Goal: Check status: Check status

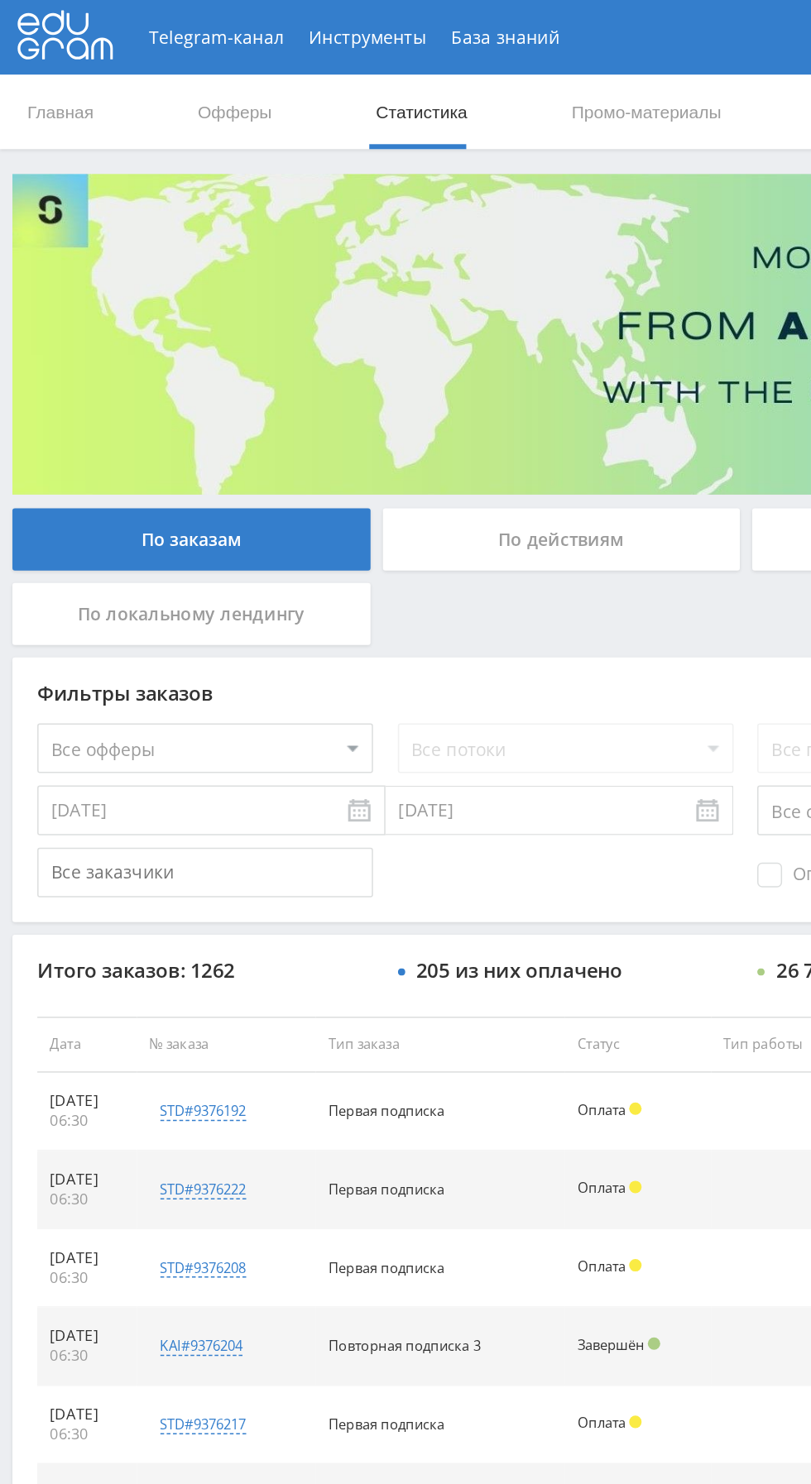
click at [409, 355] on div "По действиям" at bounding box center [374, 358] width 238 height 41
click at [0, 0] on input "По действиям" at bounding box center [0, 0] width 0 height 0
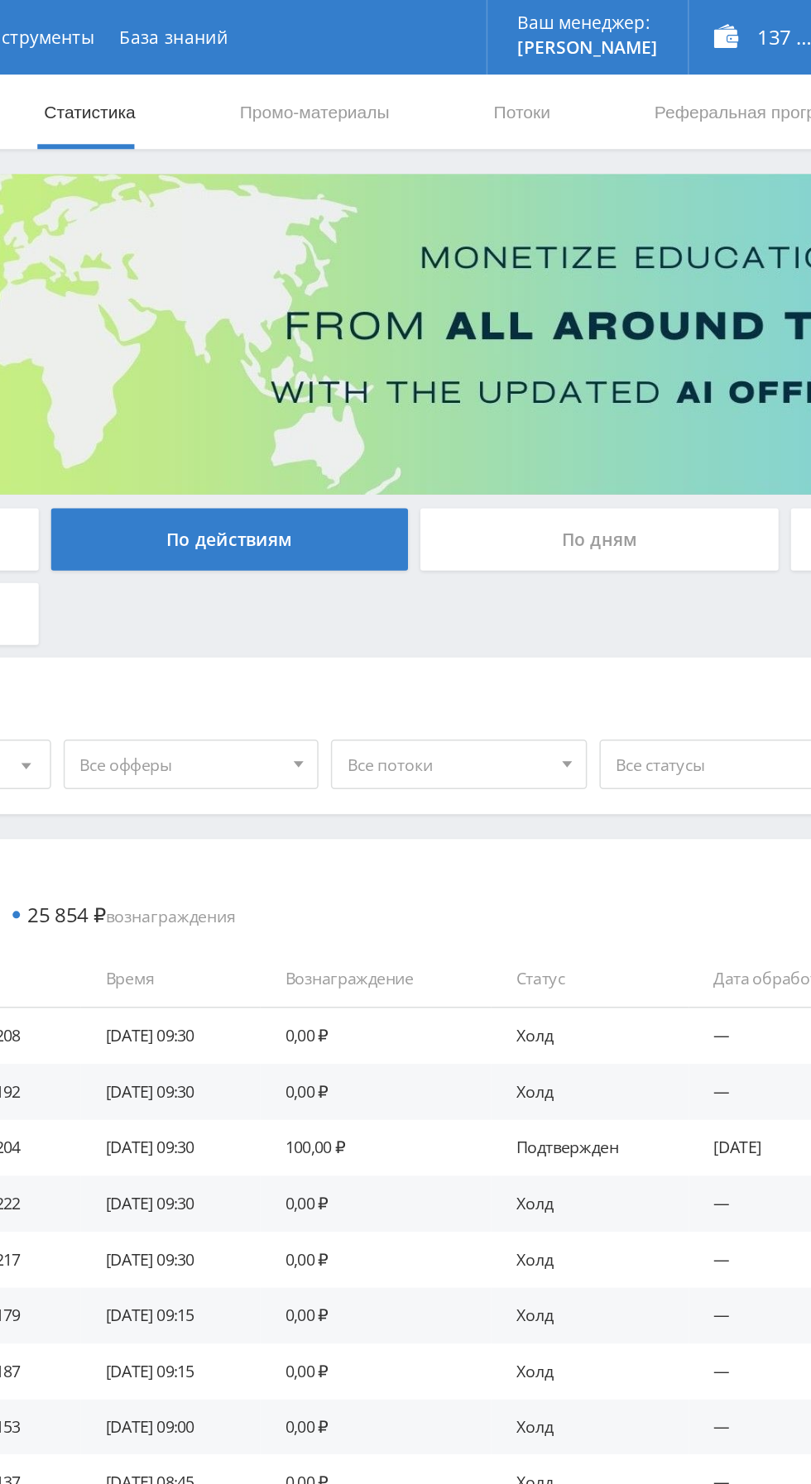
click at [616, 366] on div "По дням" at bounding box center [620, 358] width 238 height 41
click at [0, 0] on input "По дням" at bounding box center [0, 0] width 0 height 0
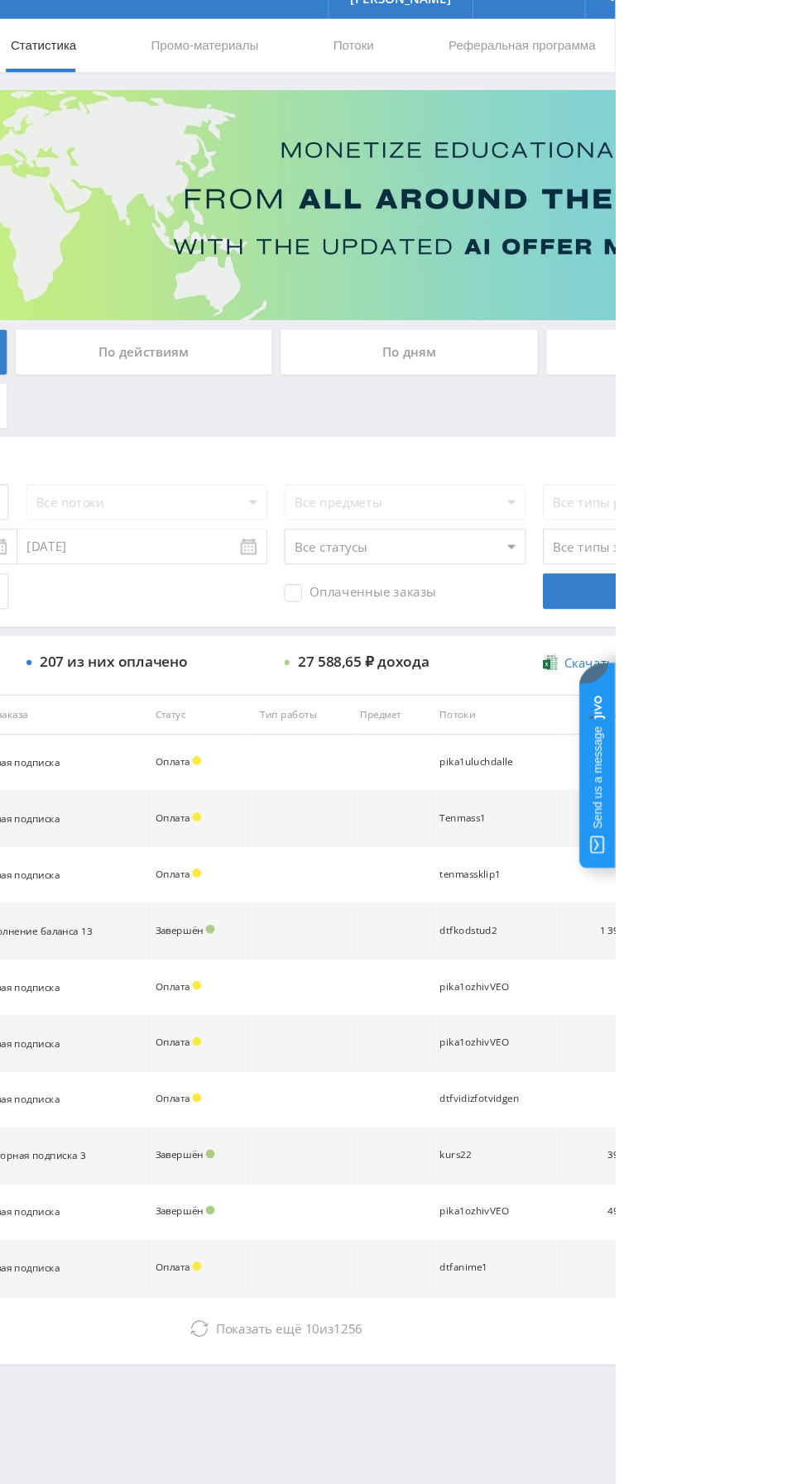
click at [579, 364] on div "По дням" at bounding box center [620, 358] width 238 height 41
click at [0, 0] on input "По дням" at bounding box center [0, 0] width 0 height 0
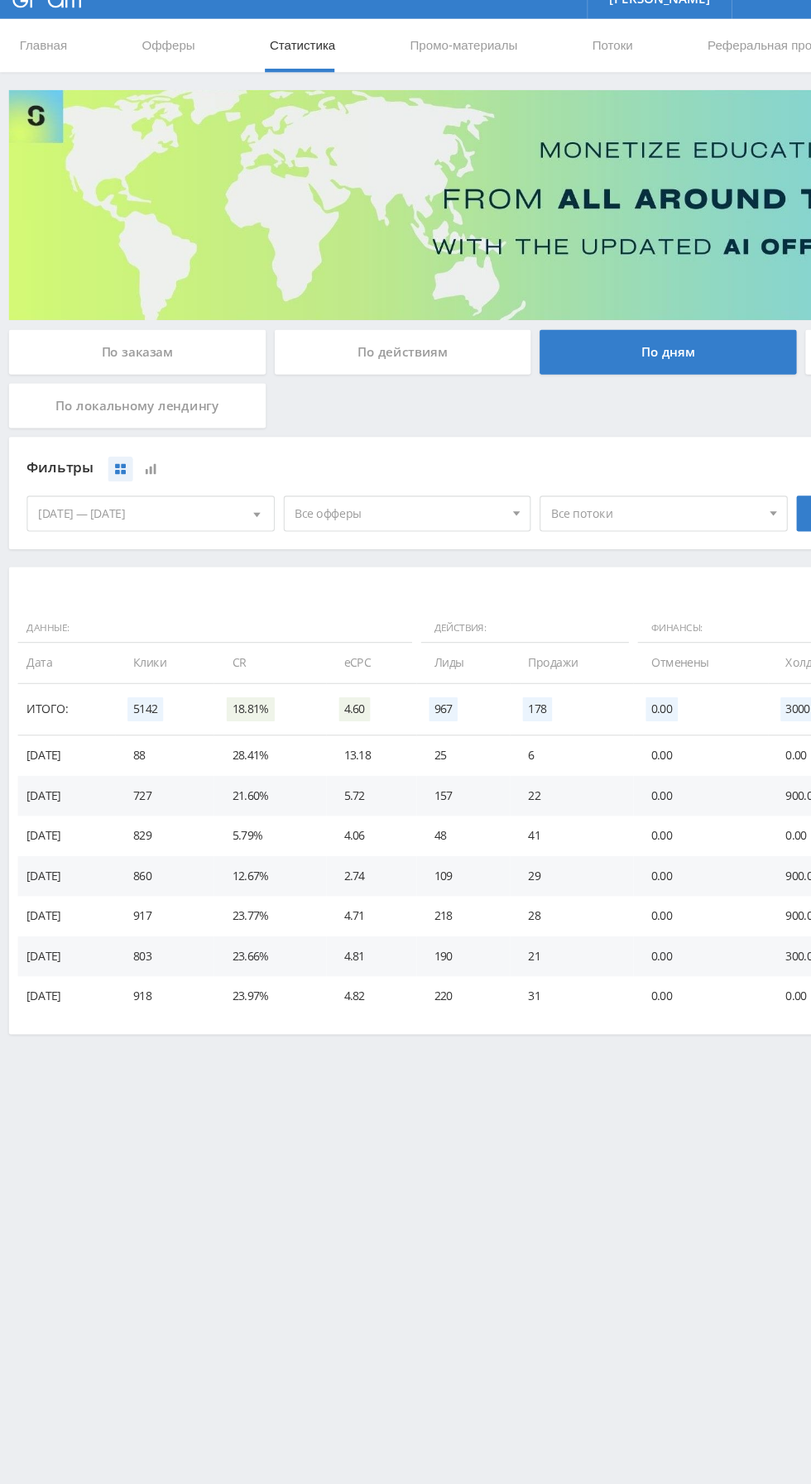
click at [387, 362] on div "По действиям" at bounding box center [374, 358] width 238 height 41
click at [0, 0] on input "По действиям" at bounding box center [0, 0] width 0 height 0
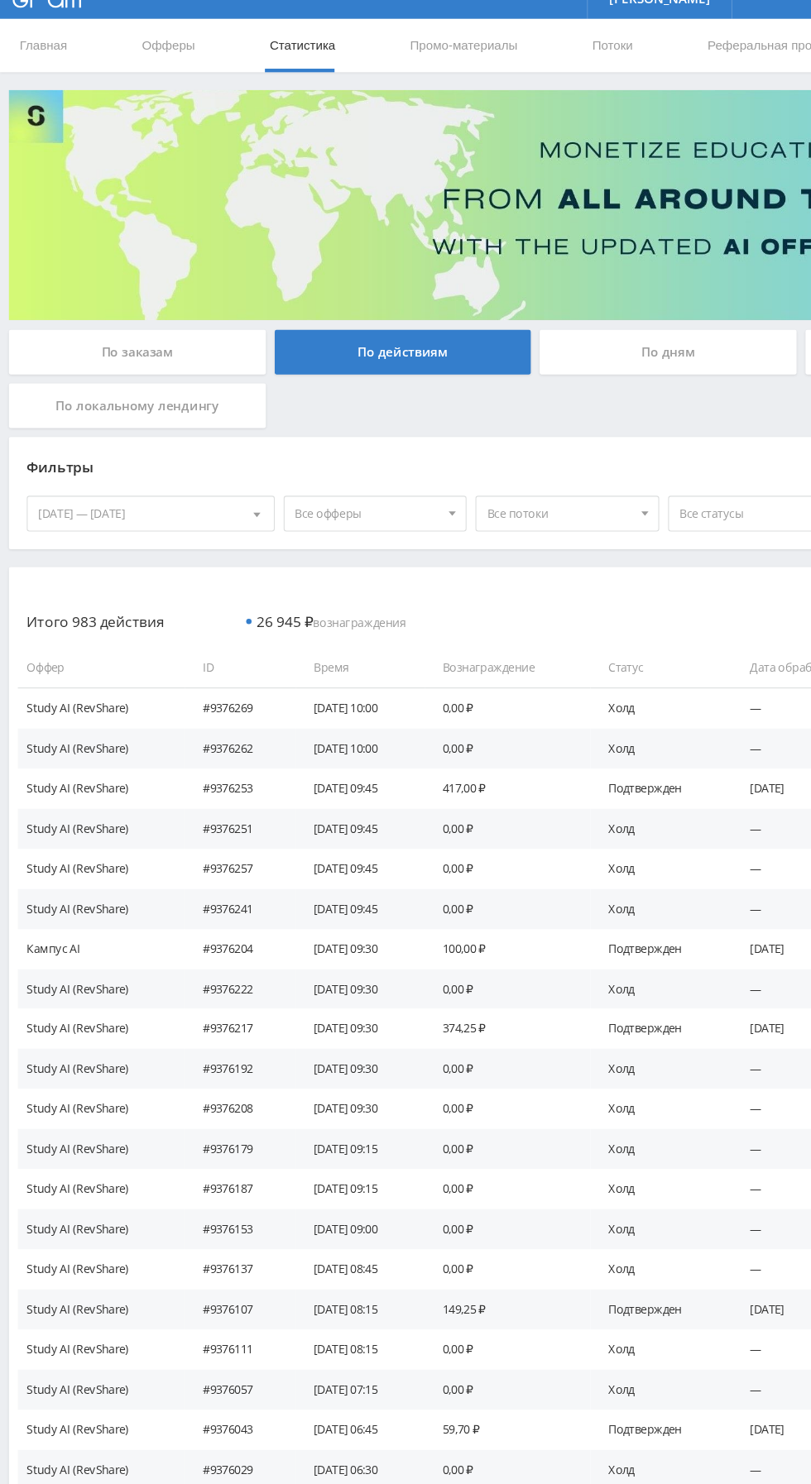
click at [189, 362] on div "По заказам" at bounding box center [127, 358] width 238 height 41
click at [0, 0] on input "По заказам" at bounding box center [0, 0] width 0 height 0
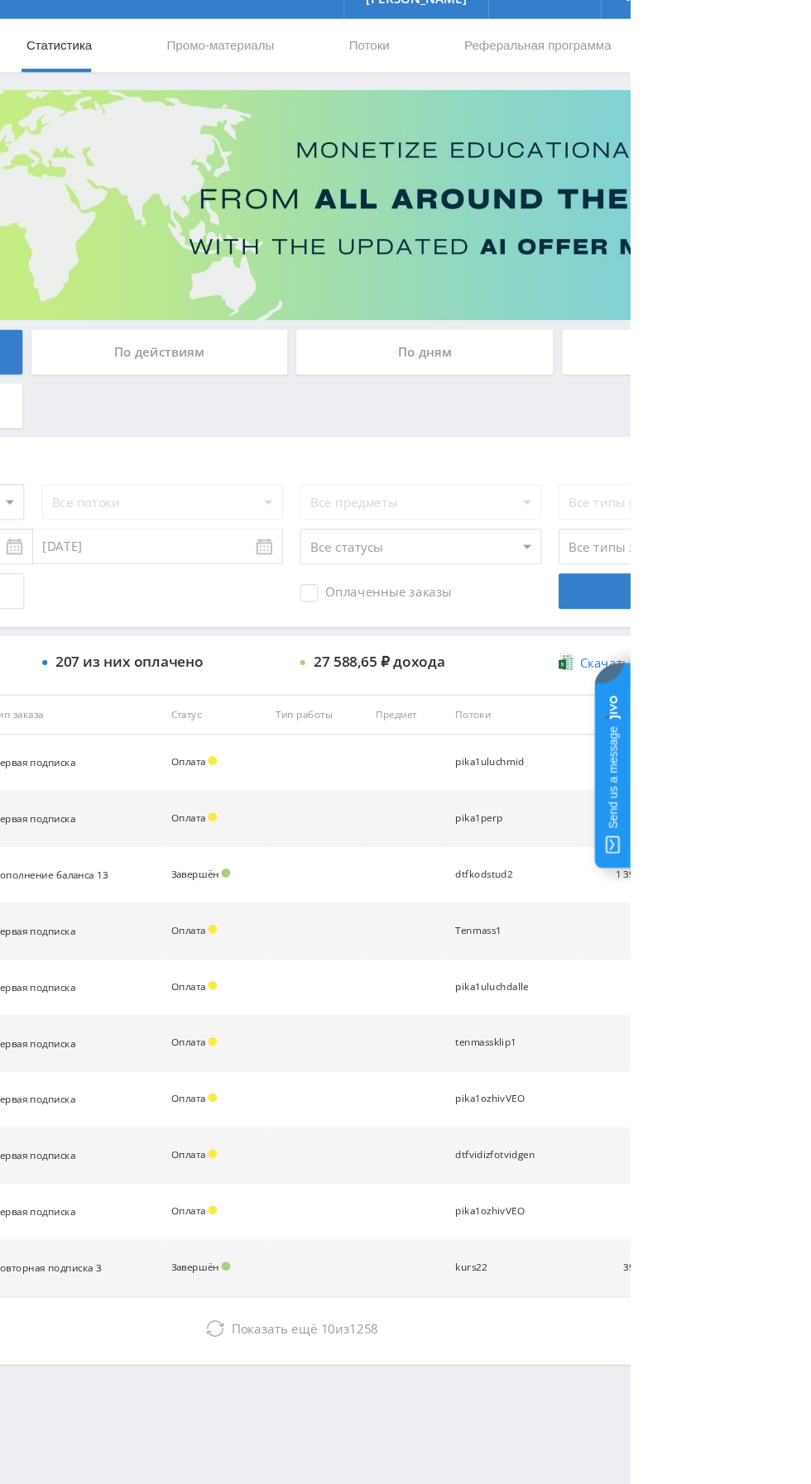
click at [567, 544] on select "Все статусы В аукционе В работе На гарантии Завершен Возврат Черновик" at bounding box center [615, 539] width 223 height 33
select select "3"
click at [504, 523] on select "Все статусы В аукционе В работе На гарантии Завершен Возврат Черновик" at bounding box center [615, 539] width 223 height 33
select select "2"
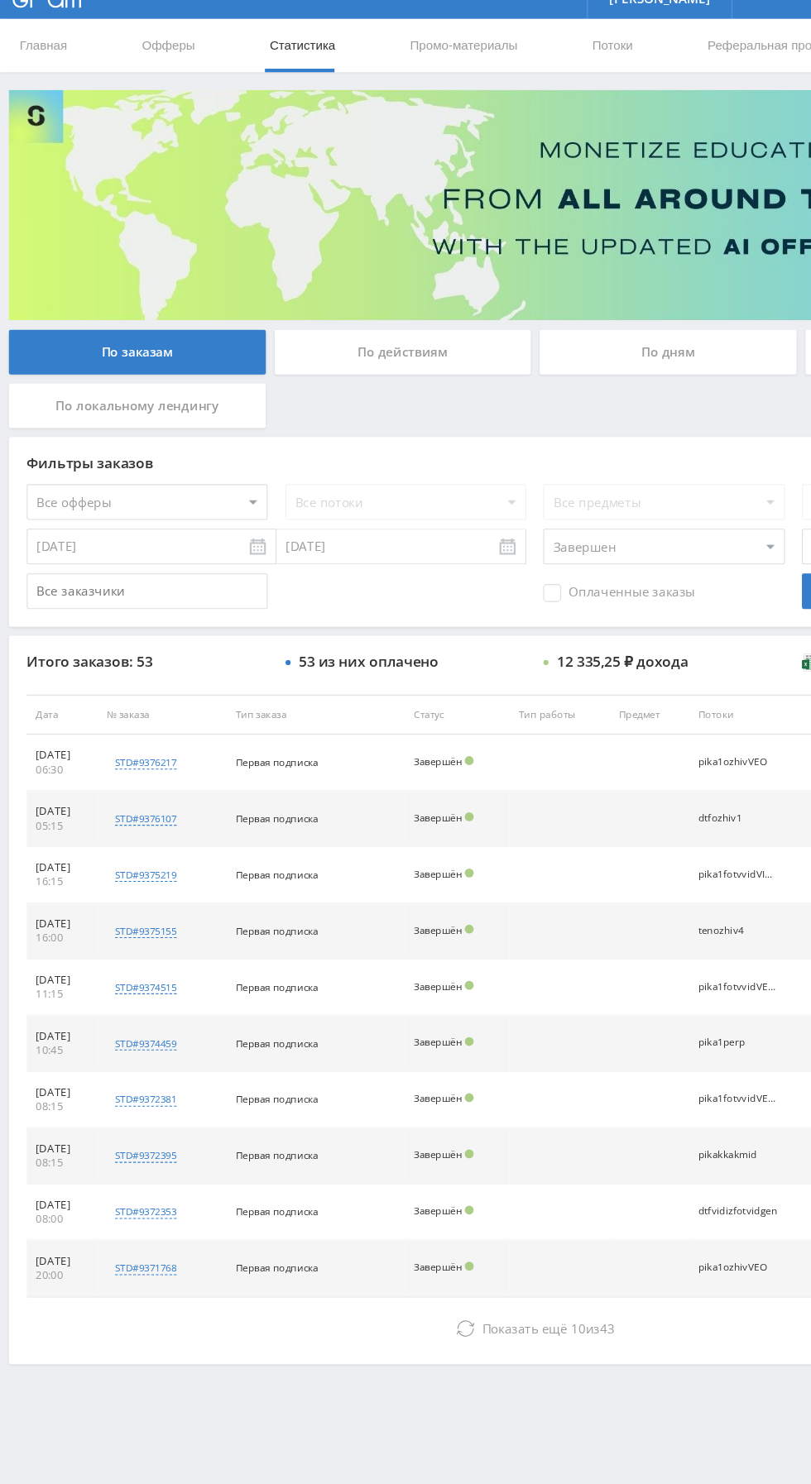
click at [356, 1266] on button "Показать ещё 10 из 43" at bounding box center [496, 1264] width 943 height 33
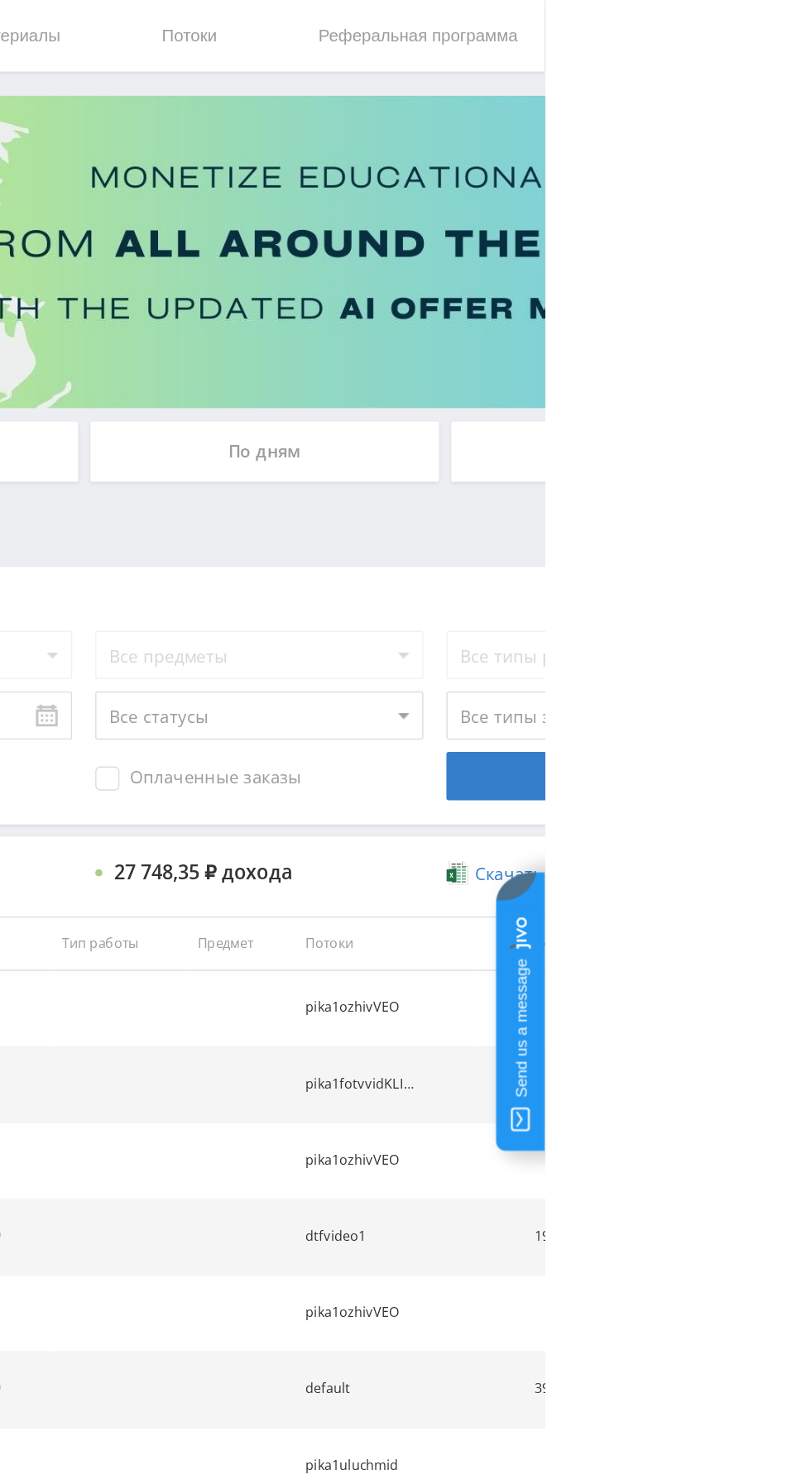
click at [668, 346] on div "По дням" at bounding box center [620, 358] width 238 height 41
click at [0, 0] on input "По дням" at bounding box center [0, 0] width 0 height 0
